Goal: Find specific page/section: Find specific page/section

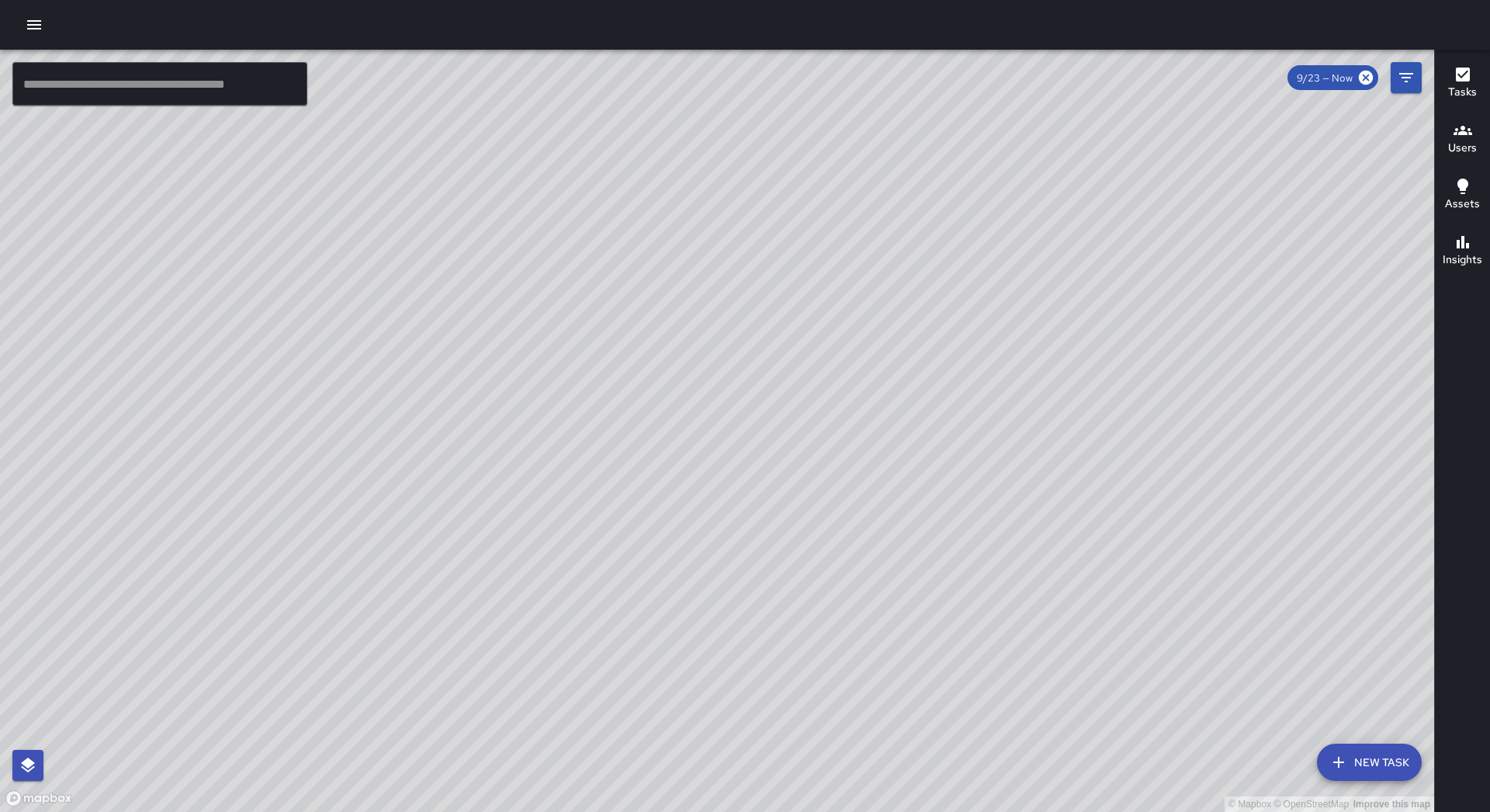
click at [38, 27] on icon "button" at bounding box center [34, 25] width 19 height 19
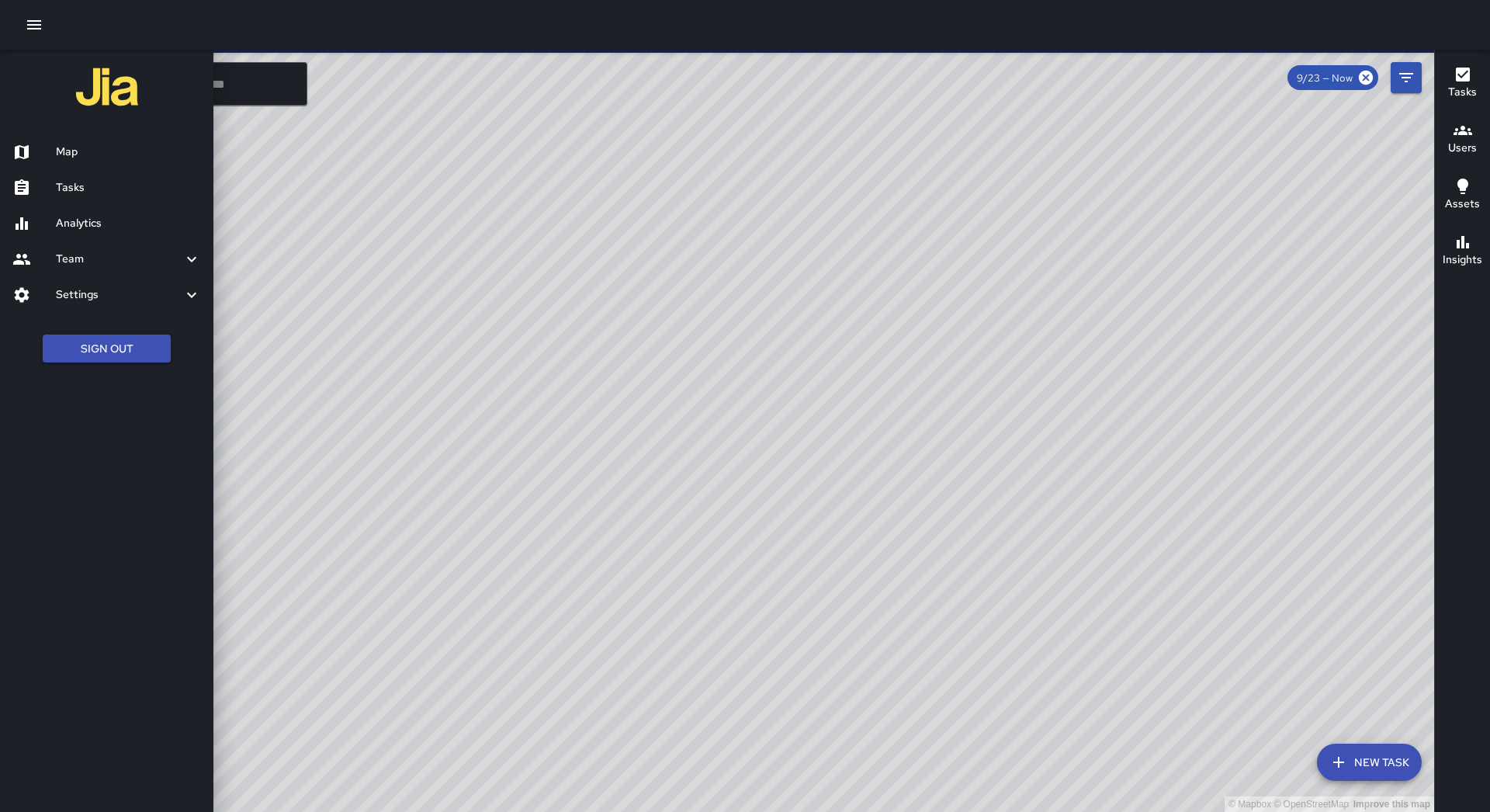
click at [76, 203] on div "Tasks" at bounding box center [106, 188] width 214 height 36
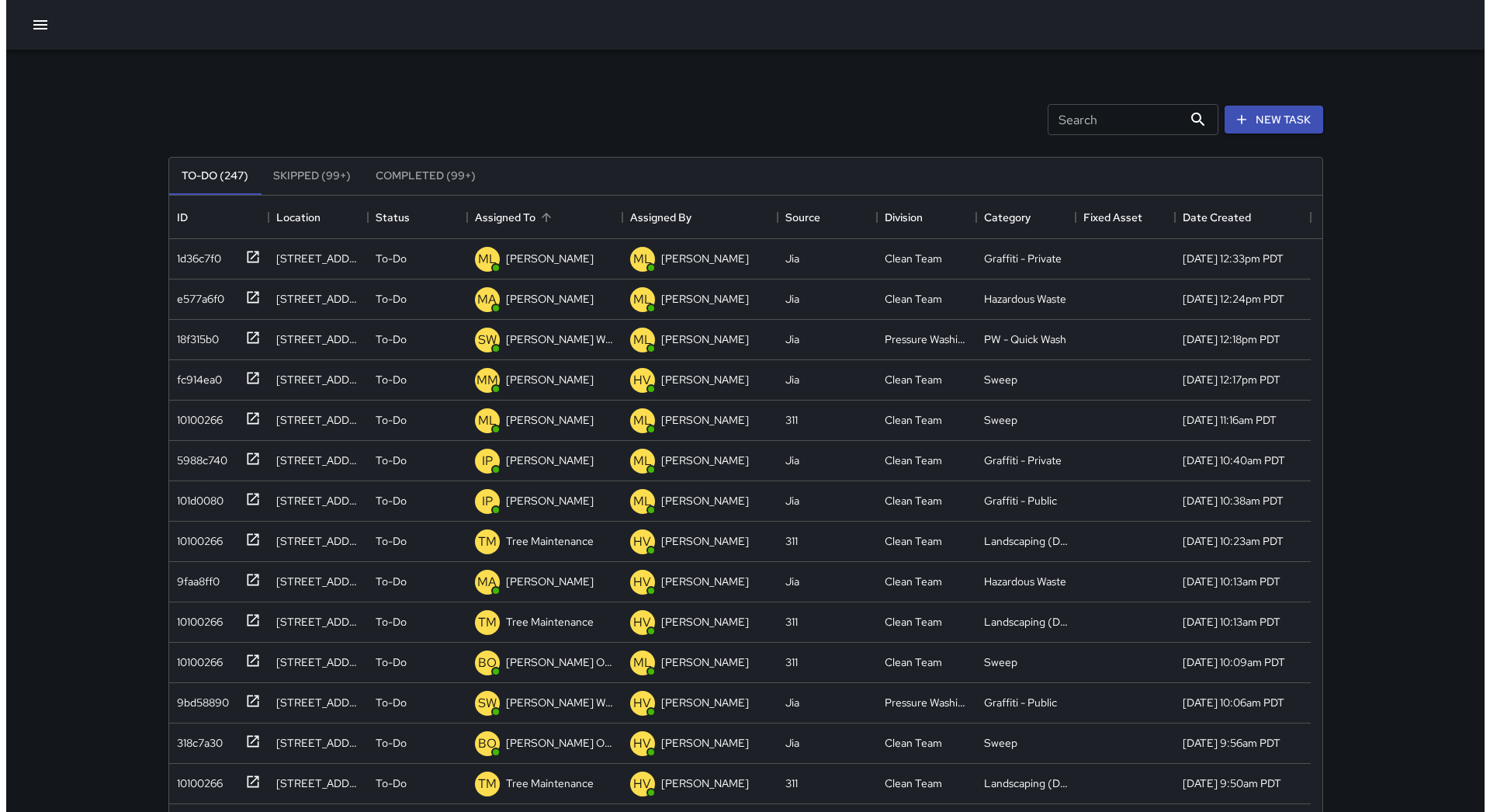
scroll to position [646, 1142]
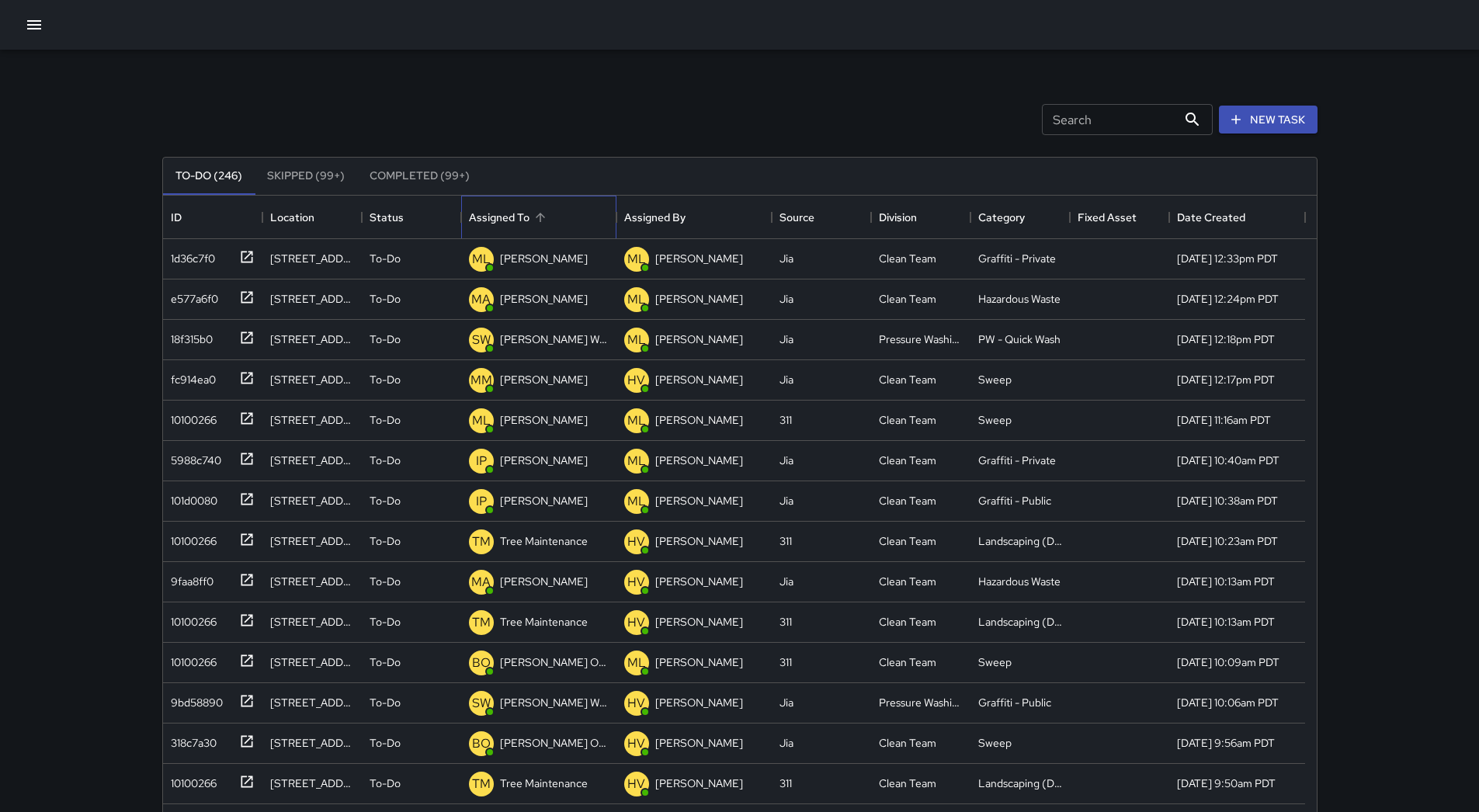
click at [518, 230] on div "Assigned To" at bounding box center [500, 217] width 61 height 43
click at [47, 37] on div at bounding box center [740, 25] width 1479 height 50
click at [38, 34] on icon "button" at bounding box center [34, 25] width 19 height 19
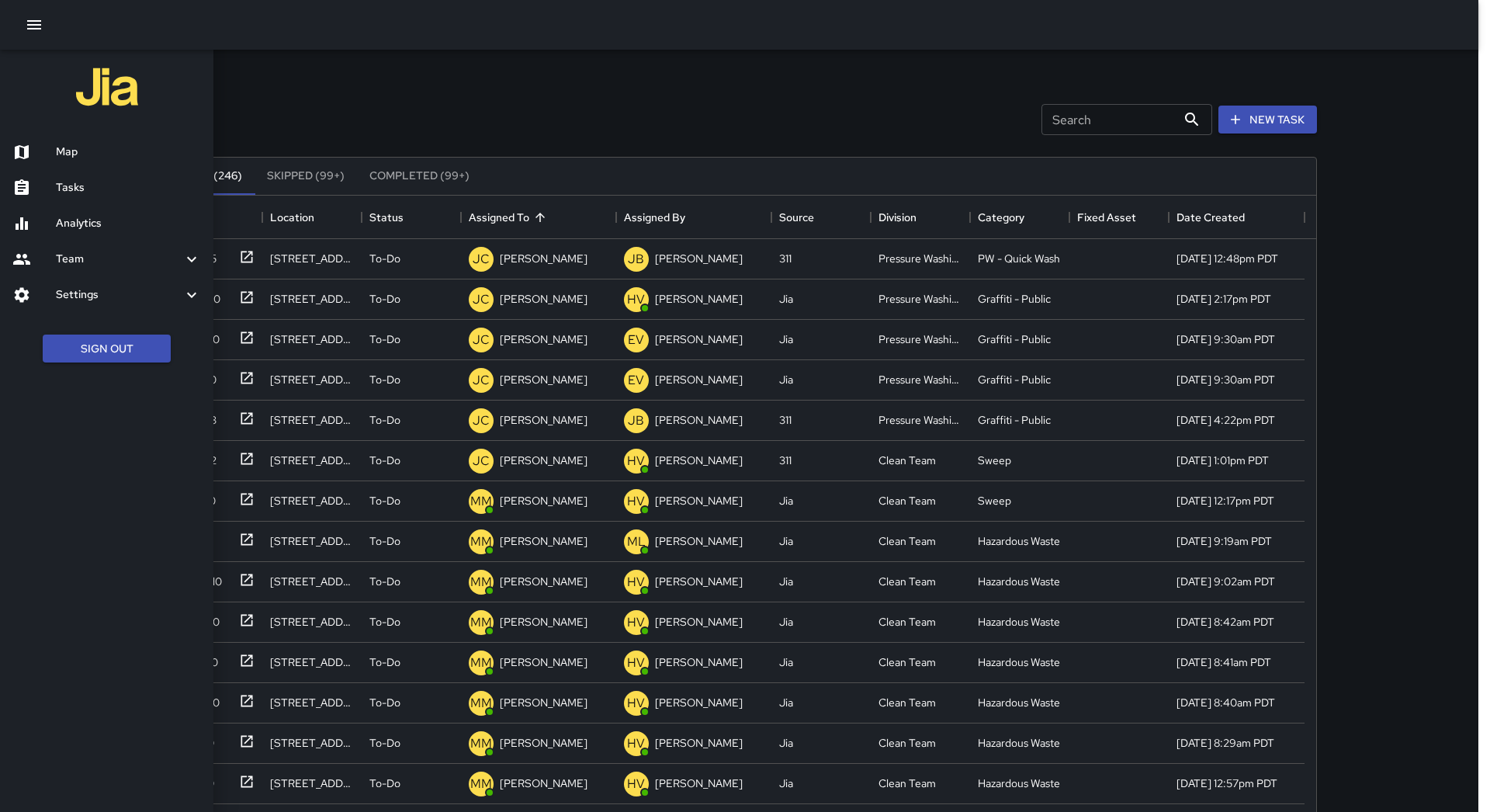
click at [97, 158] on h6 "Map" at bounding box center [128, 151] width 145 height 17
